Goal: Information Seeking & Learning: Learn about a topic

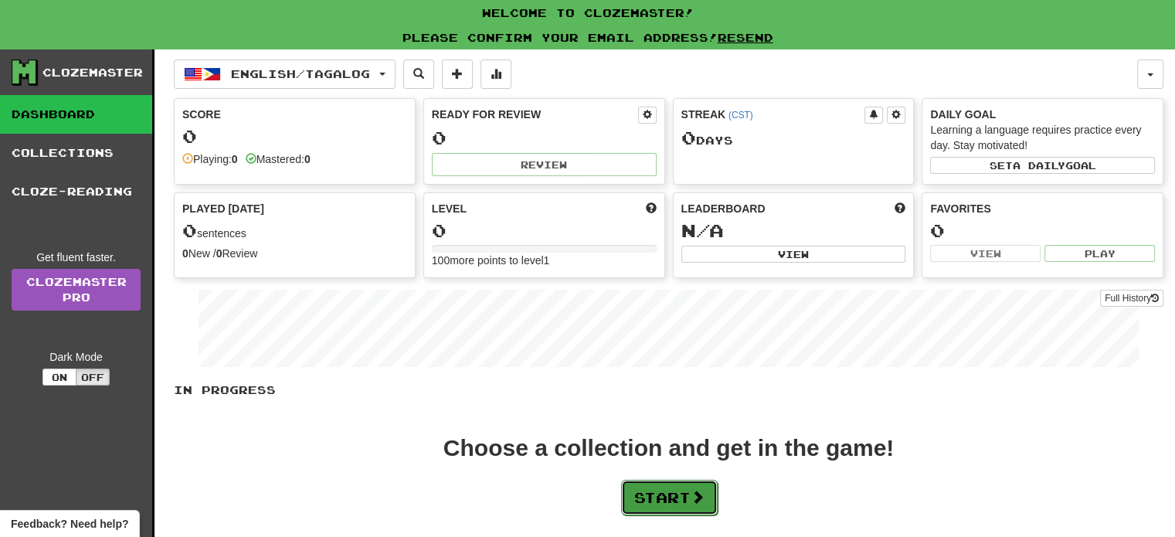
click at [680, 503] on button "Start" at bounding box center [669, 498] width 97 height 36
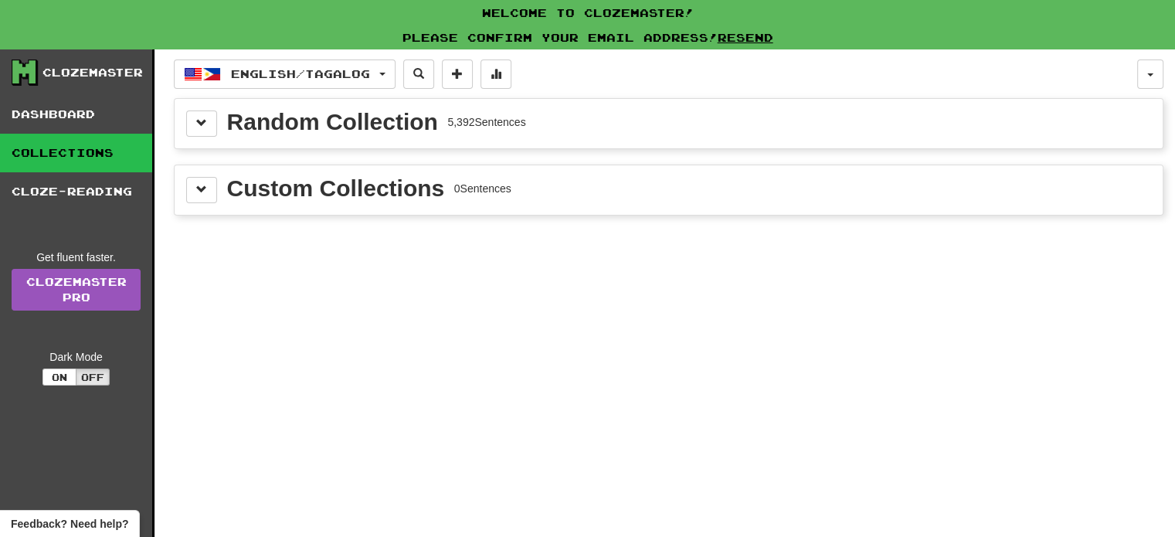
click at [503, 131] on div "Random Collection 5,392 Sentences" at bounding box center [376, 122] width 299 height 23
click at [374, 112] on div "Random Collection" at bounding box center [332, 122] width 211 height 23
click at [204, 132] on button at bounding box center [201, 124] width 31 height 26
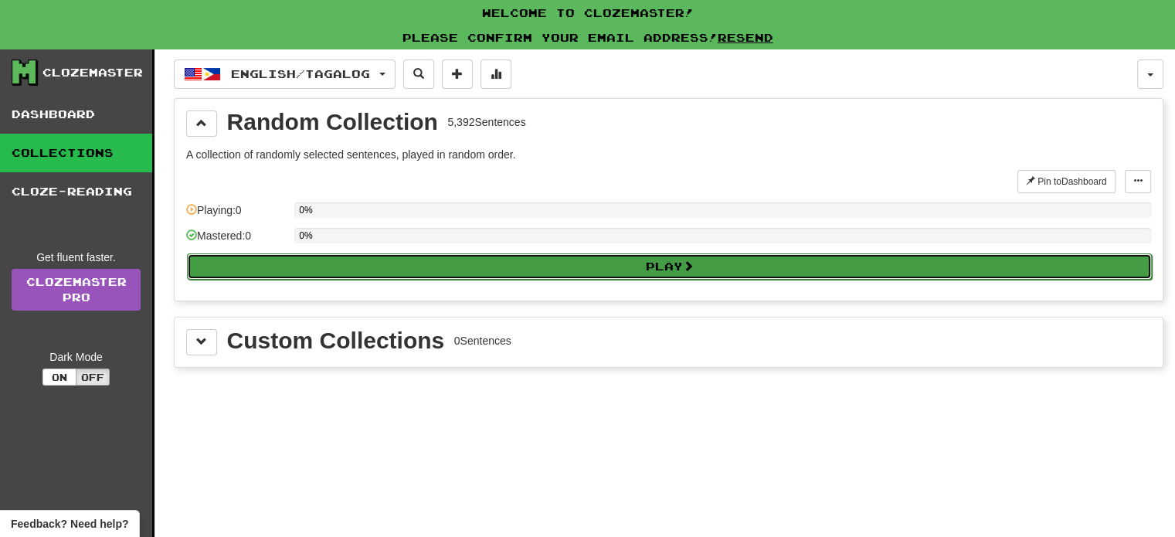
click at [457, 270] on button "Play" at bounding box center [669, 266] width 965 height 26
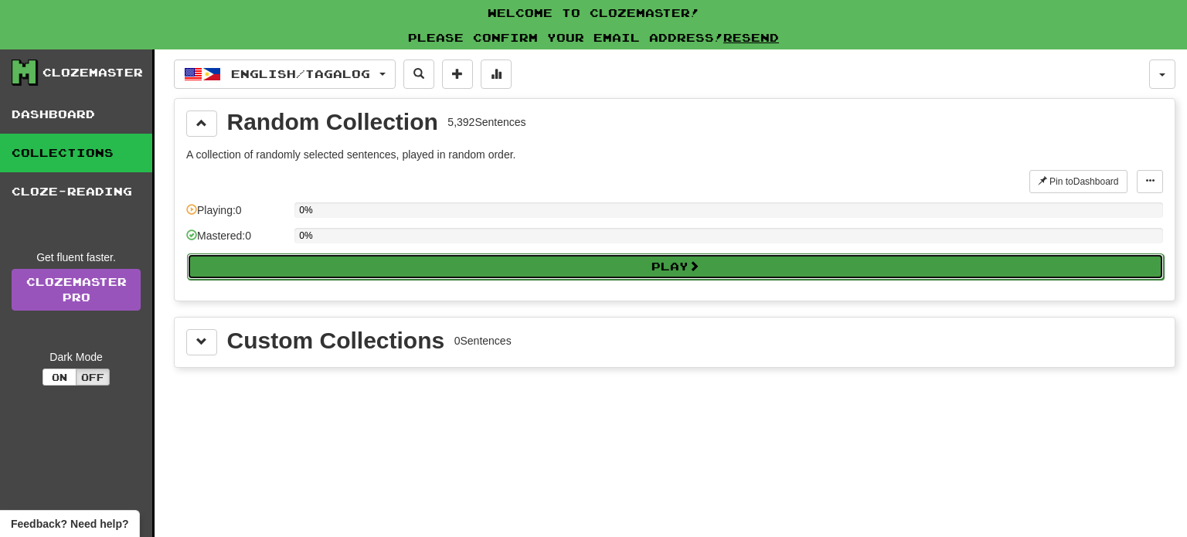
select select "**"
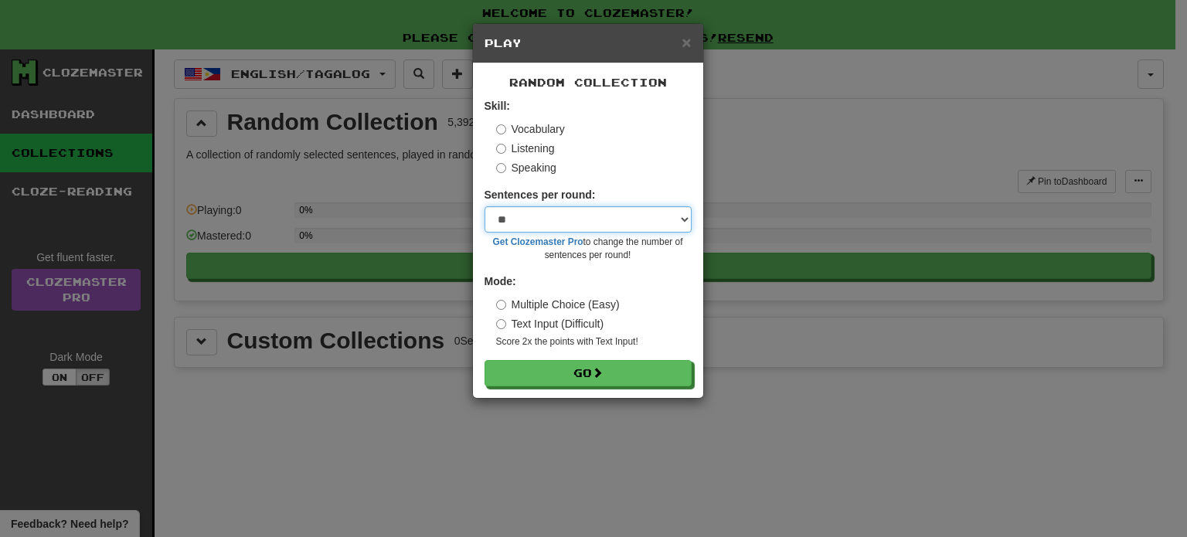
click at [538, 221] on select "* ** ** ** ** ** *** ********" at bounding box center [588, 219] width 207 height 26
click at [519, 220] on select "* ** ** ** ** ** *** ********" at bounding box center [588, 219] width 207 height 26
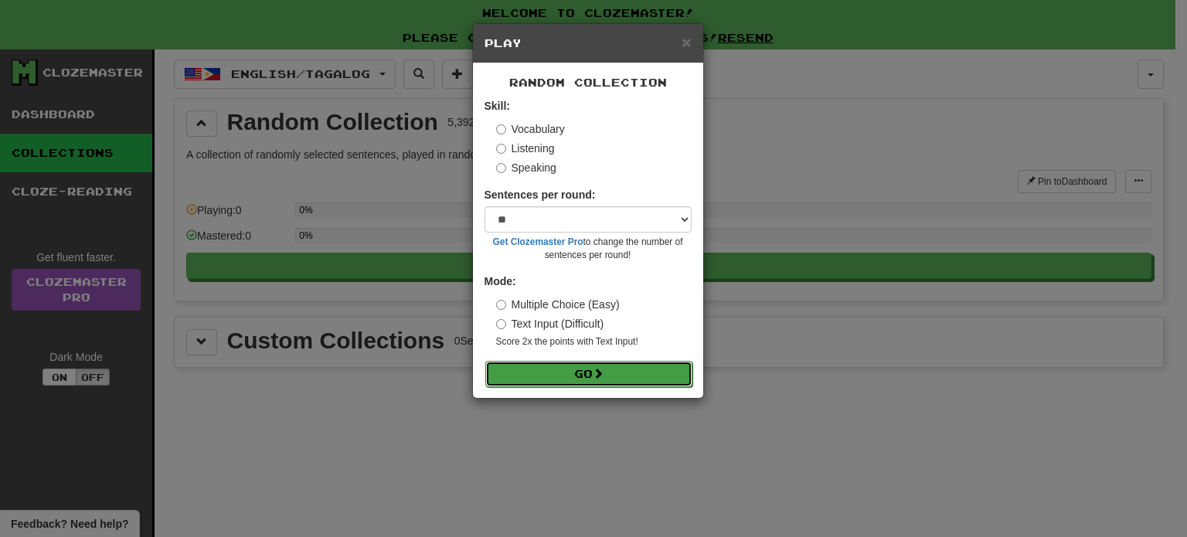
click at [612, 373] on button "Go" at bounding box center [588, 374] width 207 height 26
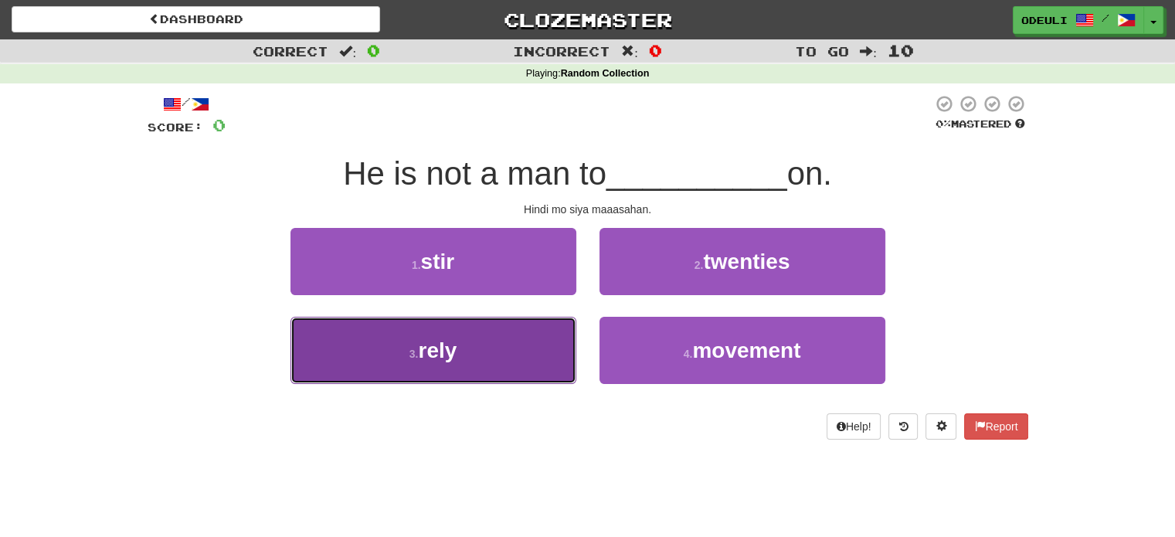
click at [523, 347] on button "3 . rely" at bounding box center [434, 350] width 286 height 67
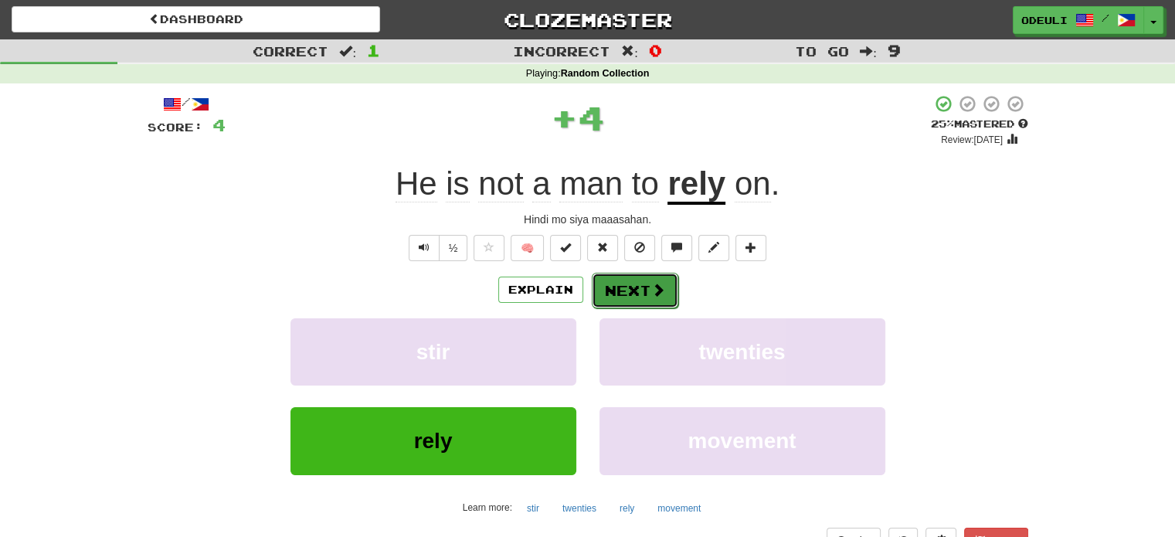
click at [648, 281] on button "Next" at bounding box center [635, 291] width 87 height 36
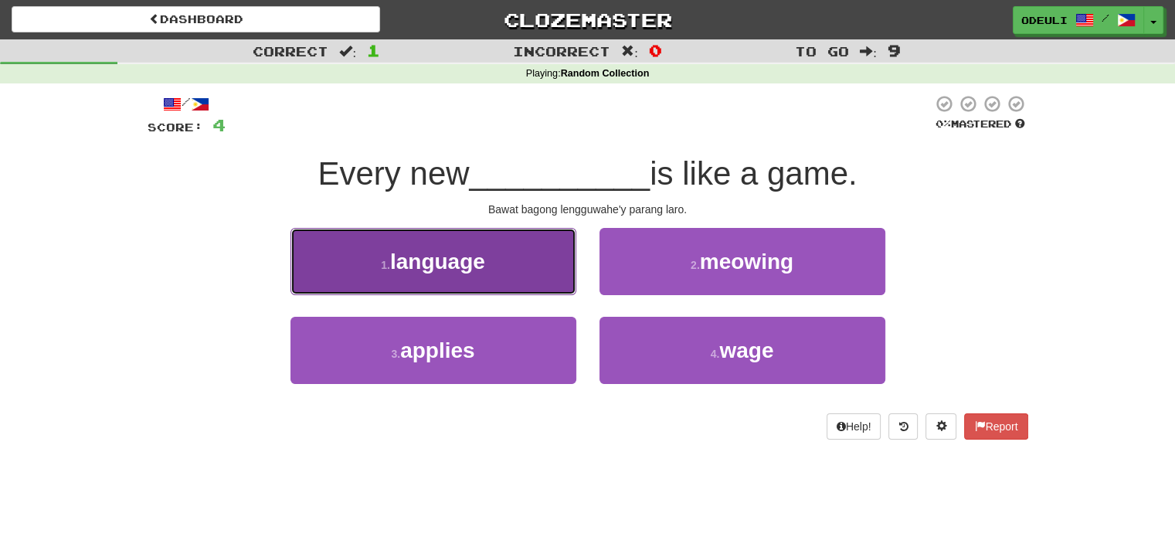
click at [538, 260] on button "1 . language" at bounding box center [434, 261] width 286 height 67
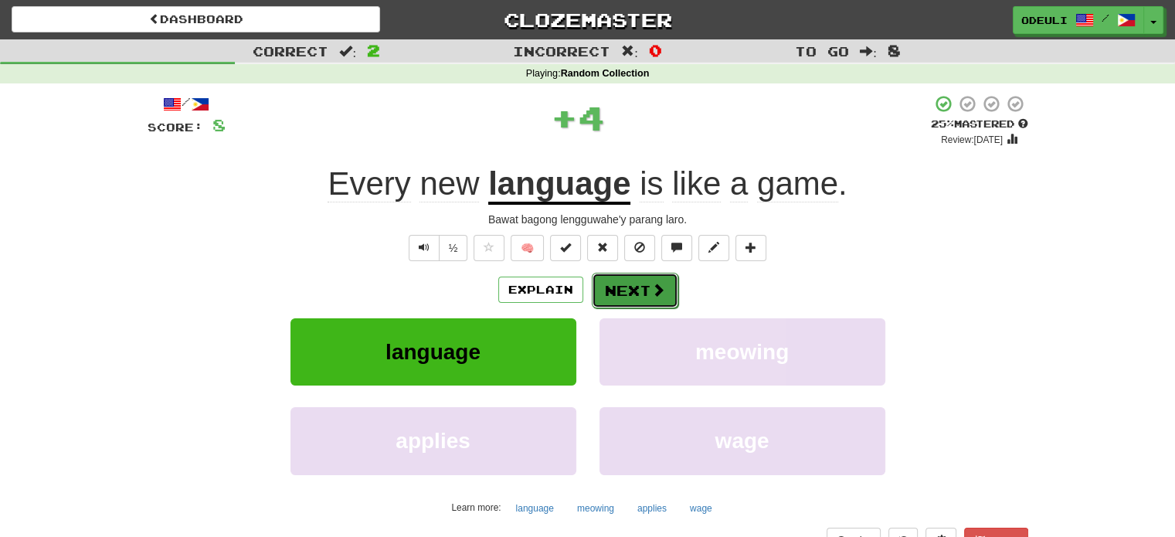
click at [614, 291] on button "Next" at bounding box center [635, 291] width 87 height 36
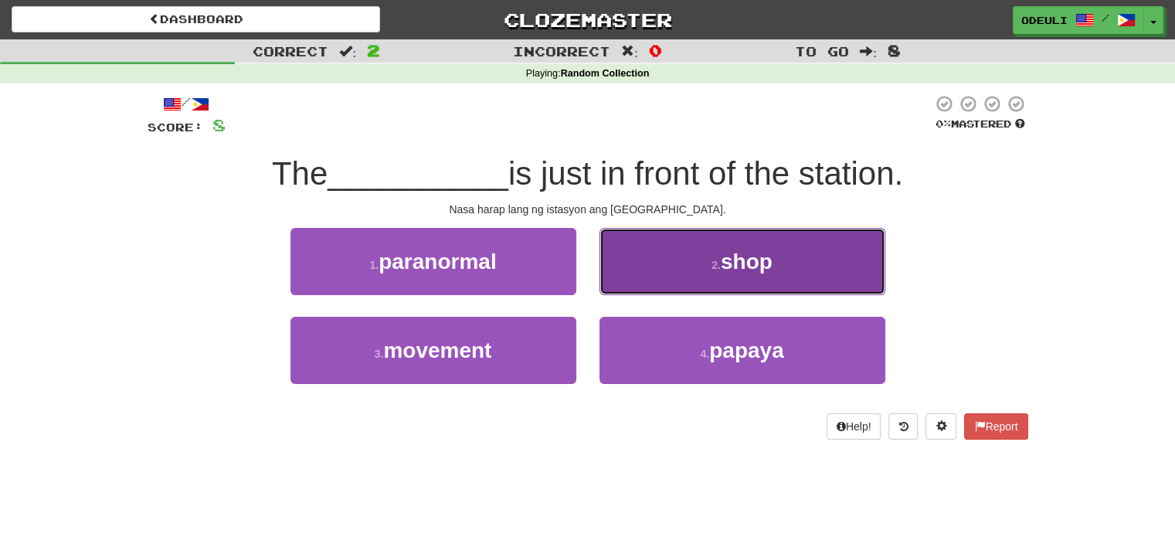
click at [637, 242] on button "2 . shop" at bounding box center [743, 261] width 286 height 67
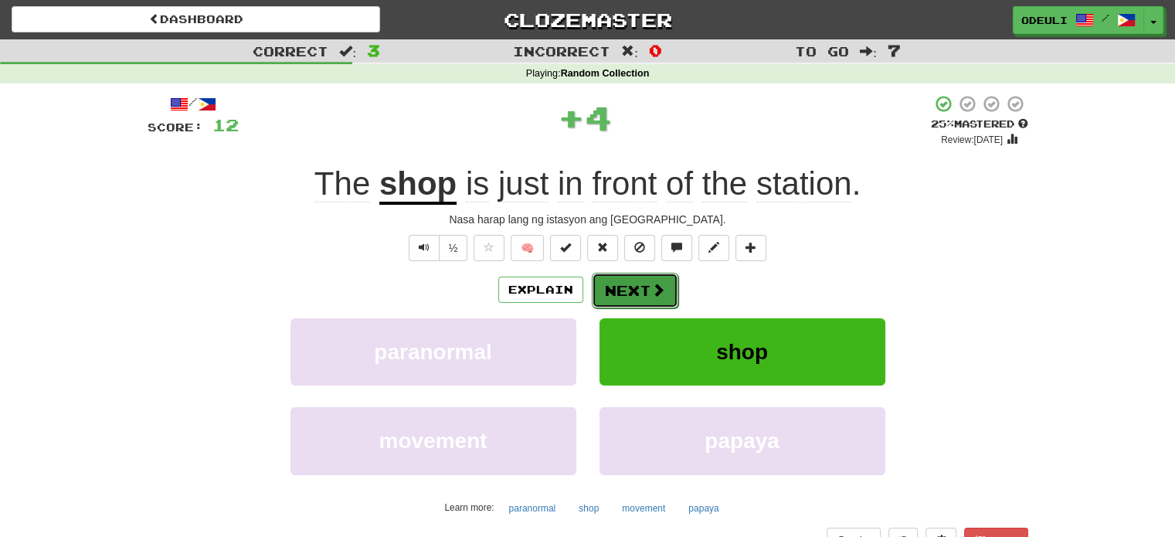
click at [663, 299] on button "Next" at bounding box center [635, 291] width 87 height 36
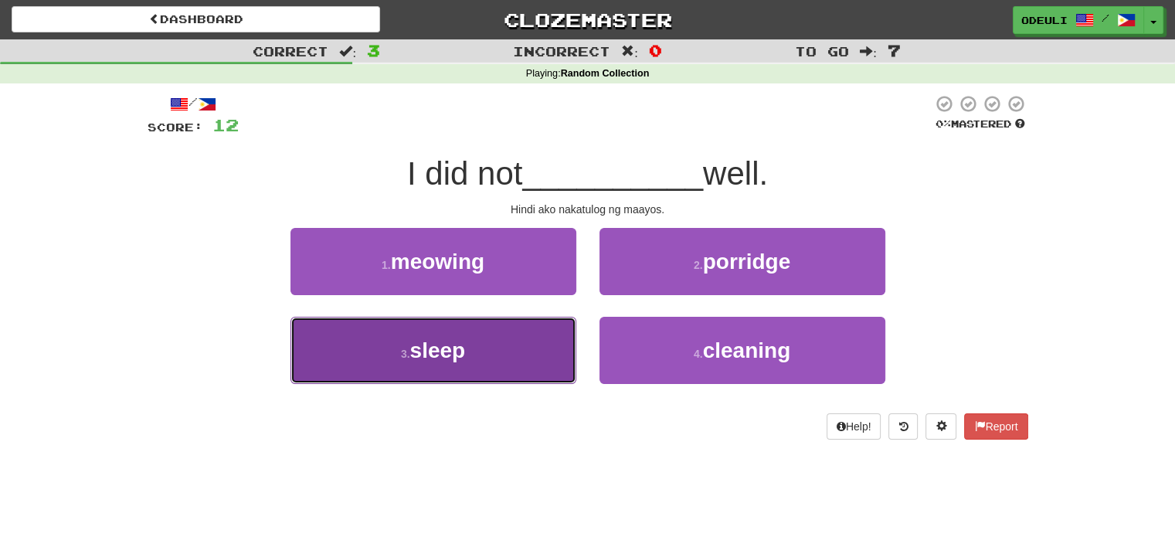
click at [563, 333] on button "3 . sleep" at bounding box center [434, 350] width 286 height 67
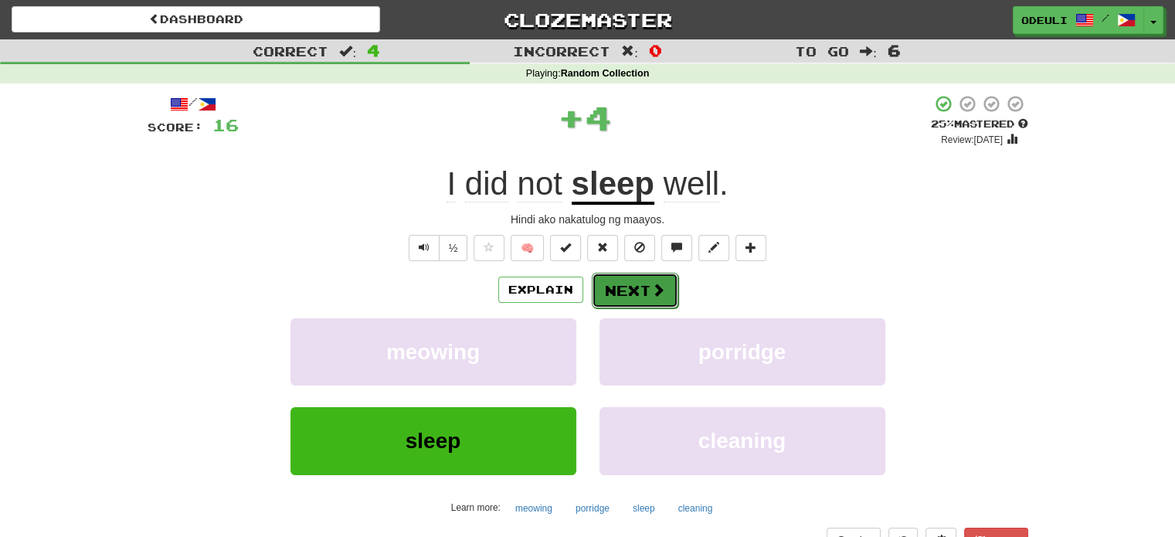
click at [603, 277] on button "Next" at bounding box center [635, 291] width 87 height 36
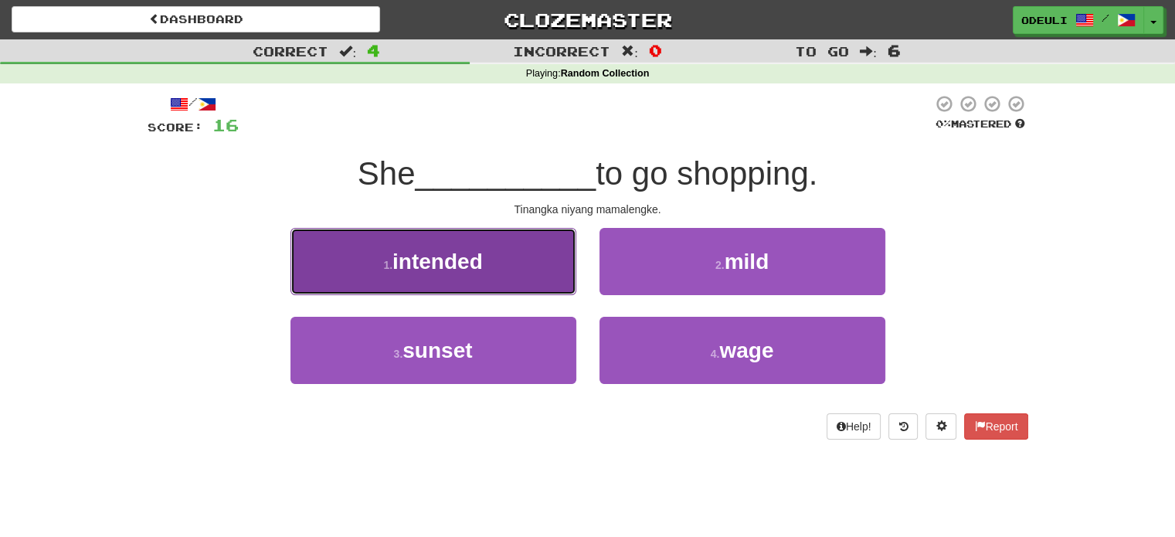
click at [519, 262] on button "1 . intended" at bounding box center [434, 261] width 286 height 67
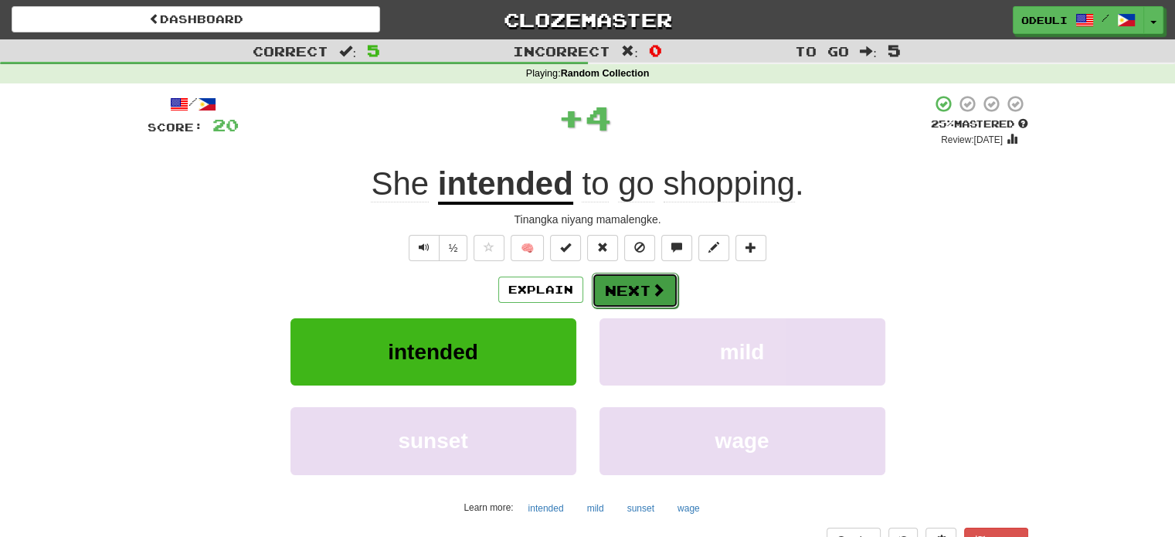
click at [624, 287] on button "Next" at bounding box center [635, 291] width 87 height 36
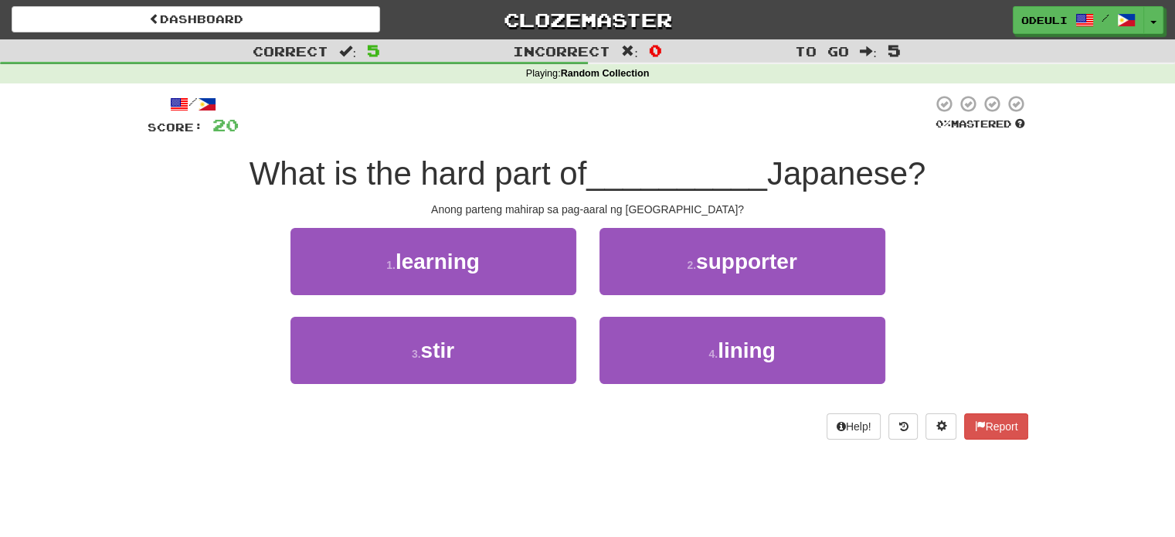
click at [507, 226] on div "/ Score: 20 0 % Mastered What is the hard part of __________ Japanese? Anong pa…" at bounding box center [588, 266] width 881 height 345
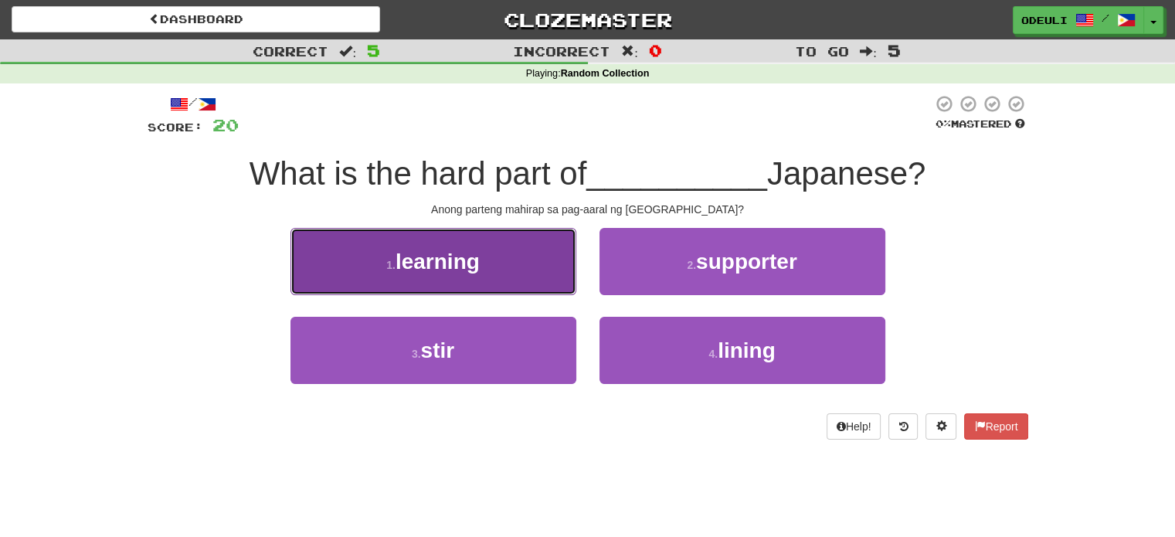
click at [511, 248] on button "1 . learning" at bounding box center [434, 261] width 286 height 67
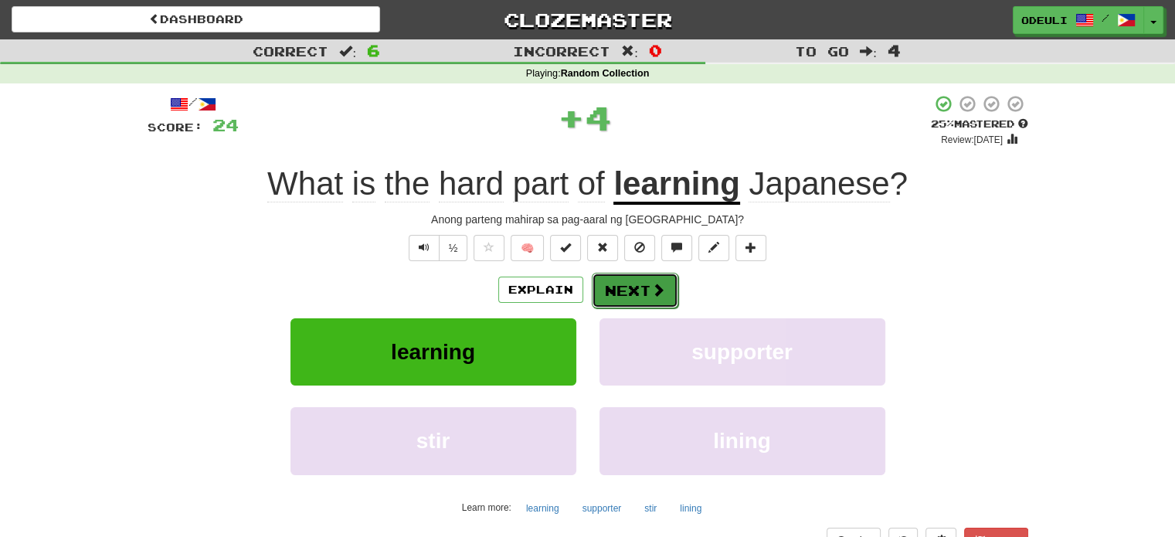
click at [631, 298] on button "Next" at bounding box center [635, 291] width 87 height 36
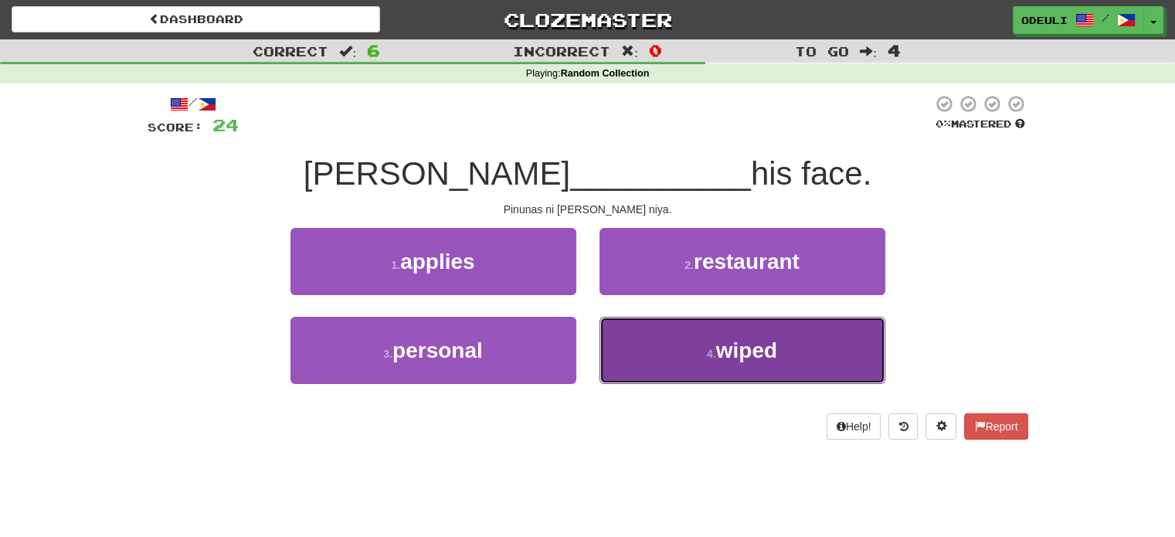
click at [717, 358] on span "wiped" at bounding box center [746, 350] width 61 height 24
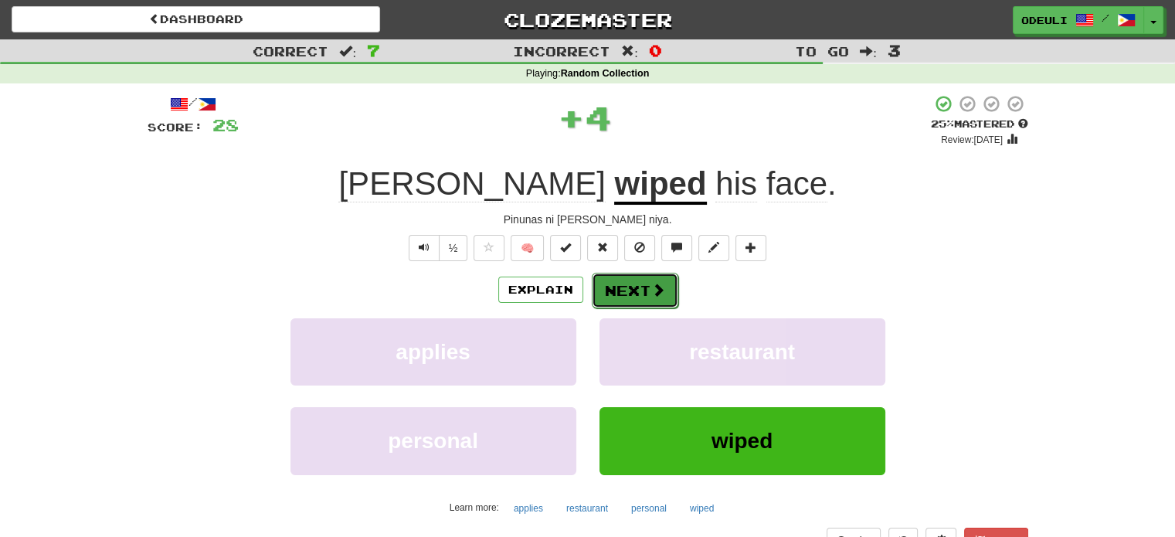
click at [618, 291] on button "Next" at bounding box center [635, 291] width 87 height 36
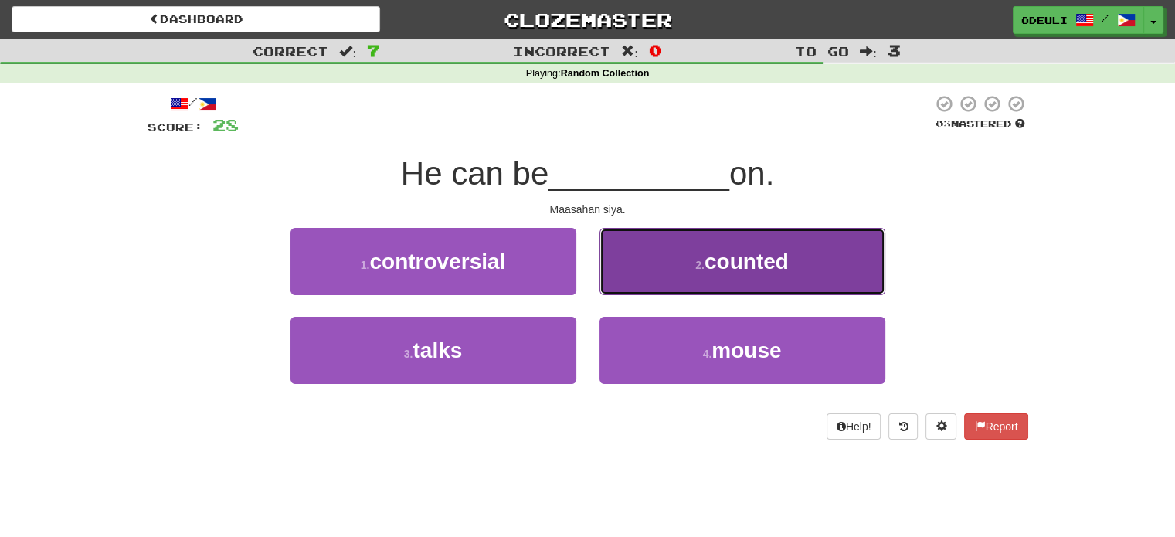
click at [680, 282] on button "2 . counted" at bounding box center [743, 261] width 286 height 67
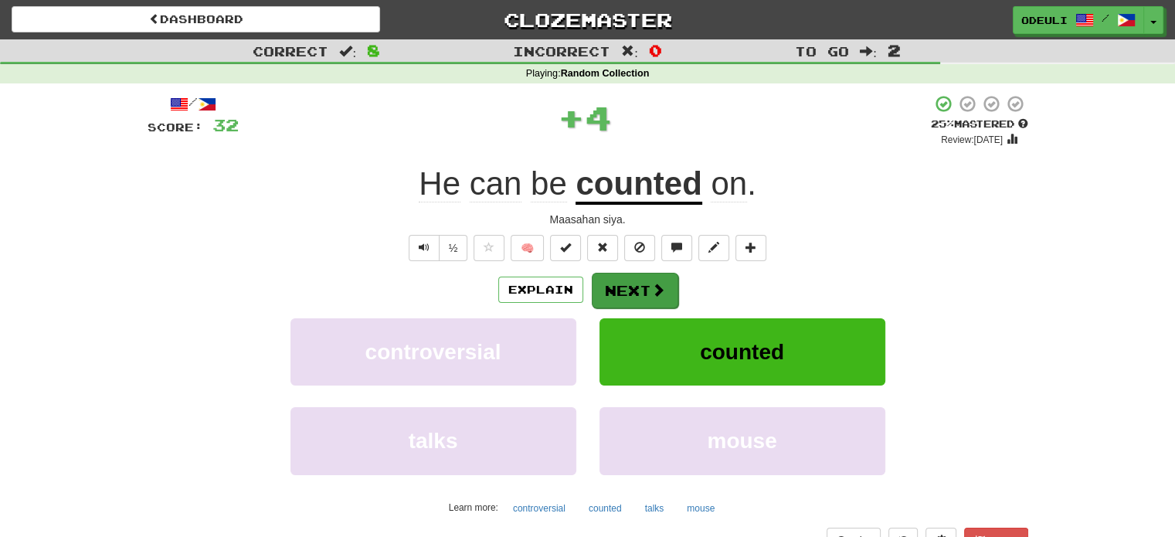
drag, startPoint x: 677, startPoint y: 282, endPoint x: 664, endPoint y: 282, distance: 13.1
click at [675, 282] on div "Explain Next" at bounding box center [588, 290] width 881 height 36
click at [656, 283] on span at bounding box center [658, 290] width 14 height 14
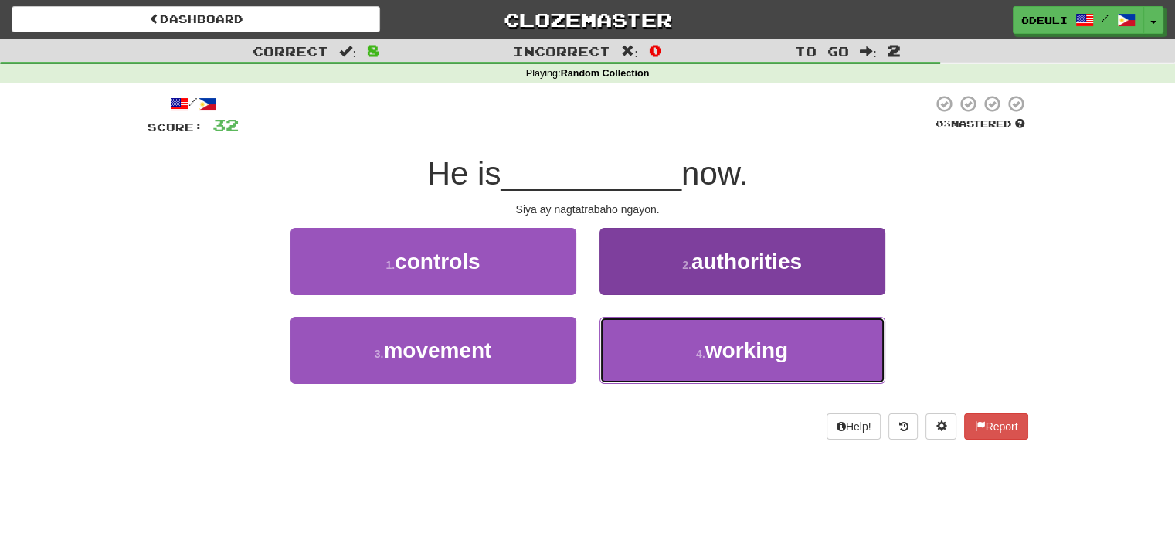
click at [716, 352] on span "working" at bounding box center [747, 350] width 83 height 24
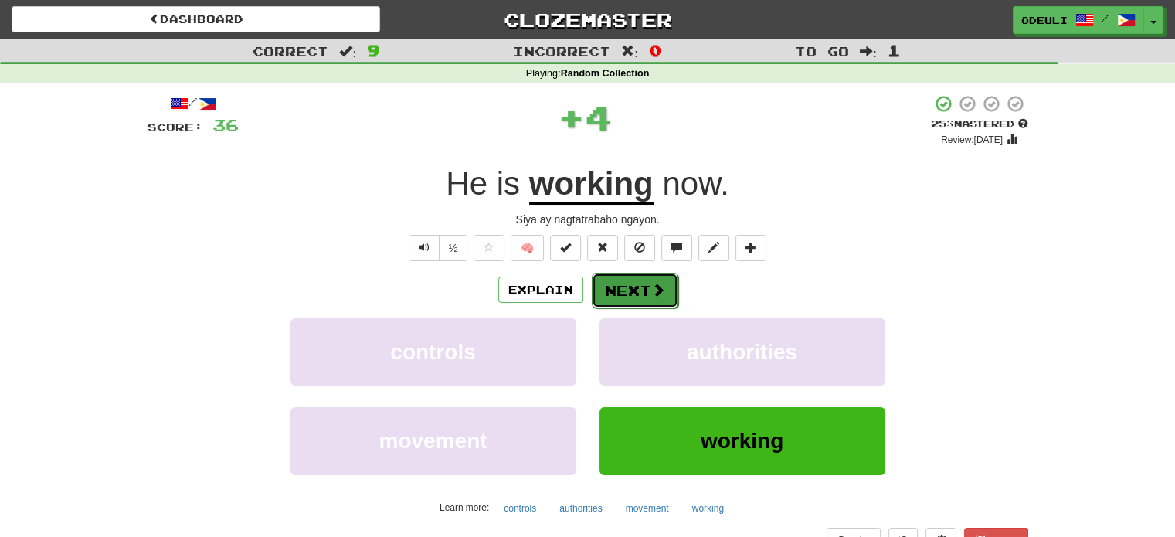
click at [646, 281] on button "Next" at bounding box center [635, 291] width 87 height 36
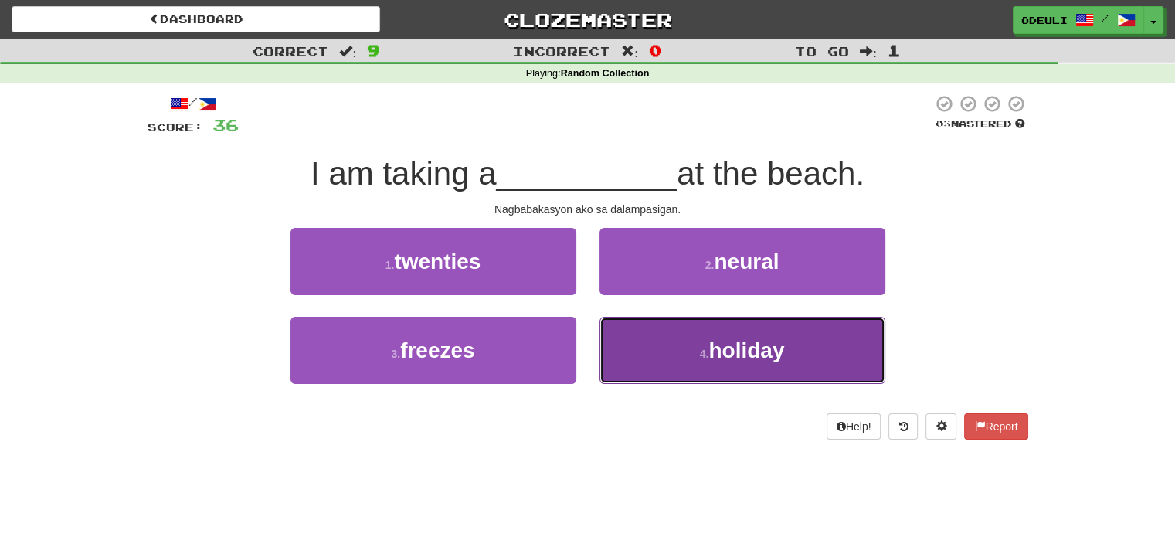
click at [627, 349] on button "4 . holiday" at bounding box center [743, 350] width 286 height 67
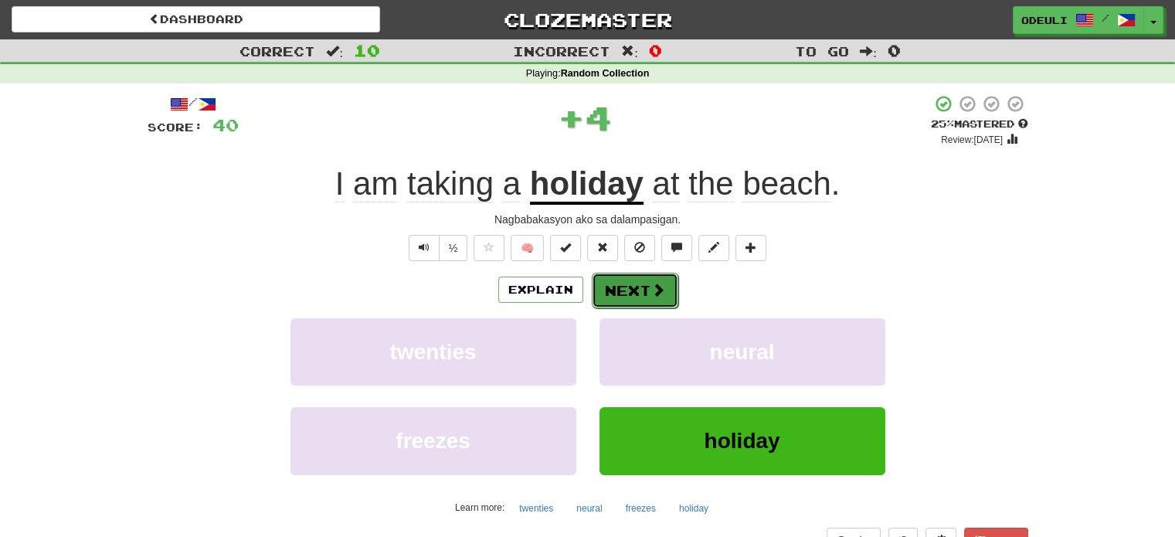
click at [662, 302] on button "Next" at bounding box center [635, 291] width 87 height 36
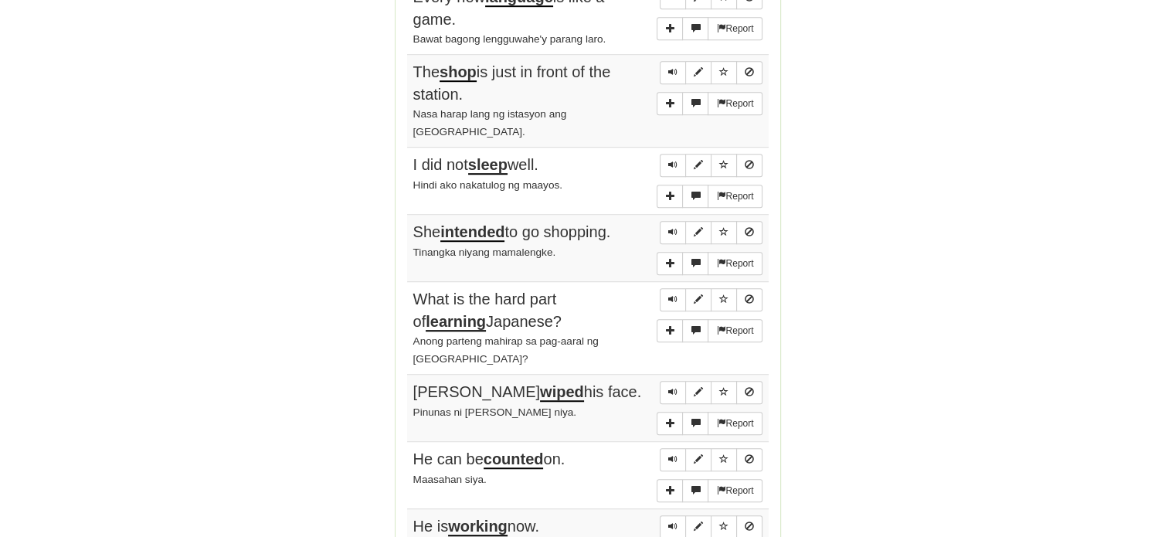
scroll to position [1159, 0]
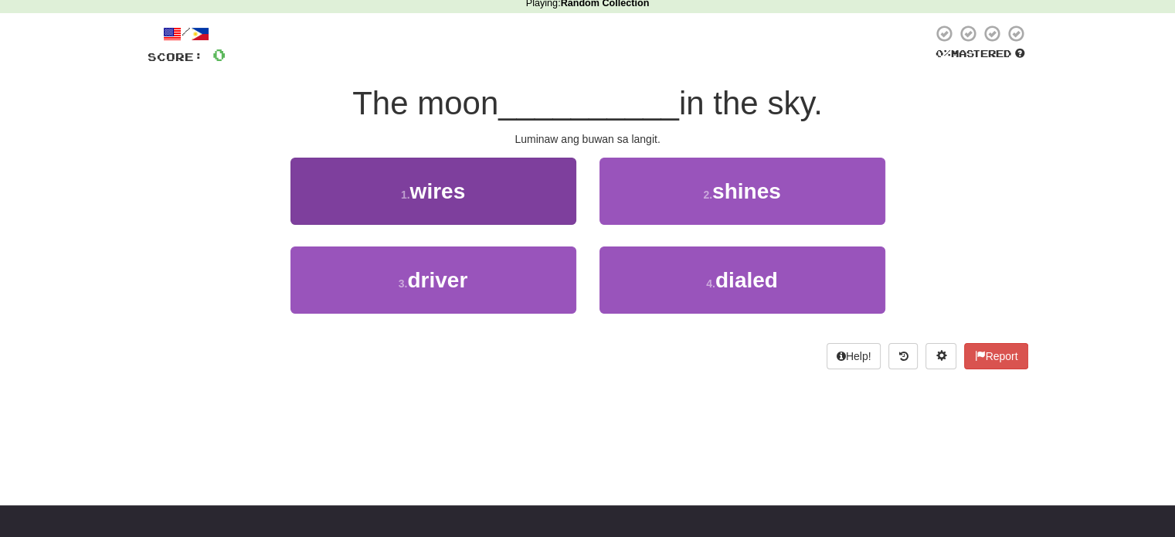
scroll to position [0, 0]
